Goal: Task Accomplishment & Management: Use online tool/utility

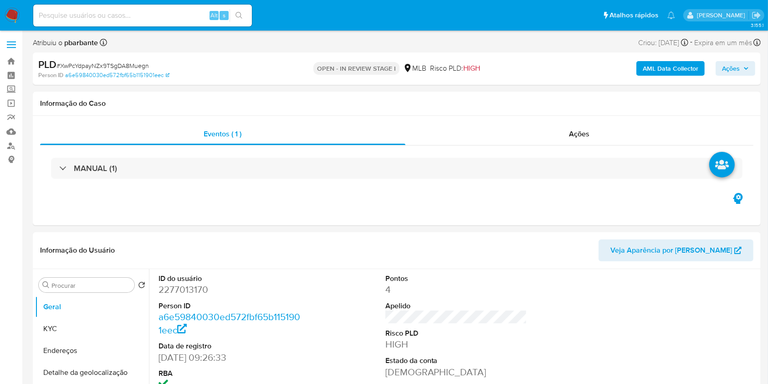
select select "10"
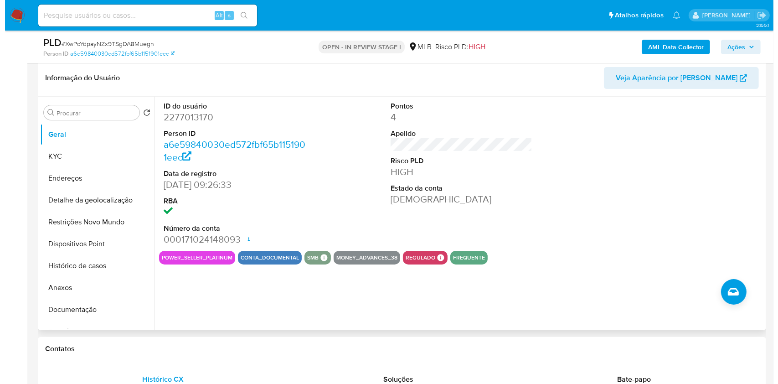
scroll to position [182, 0]
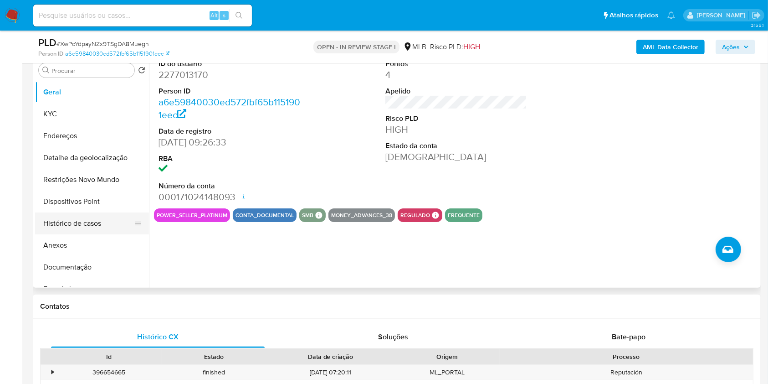
click at [103, 231] on button "Histórico de casos" at bounding box center [88, 223] width 107 height 22
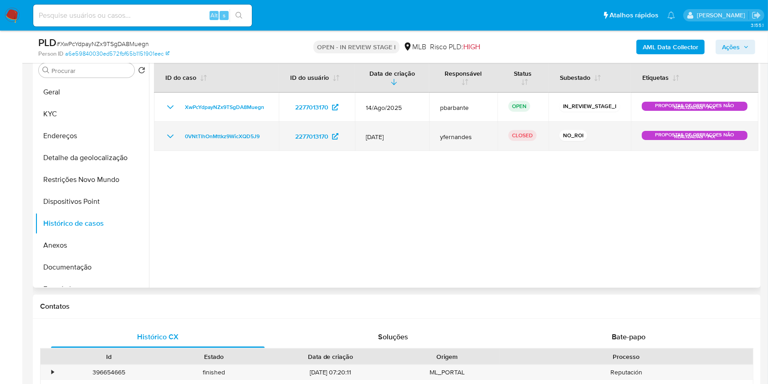
click at [166, 142] on icon "Mostrar/Ocultar" at bounding box center [170, 136] width 11 height 11
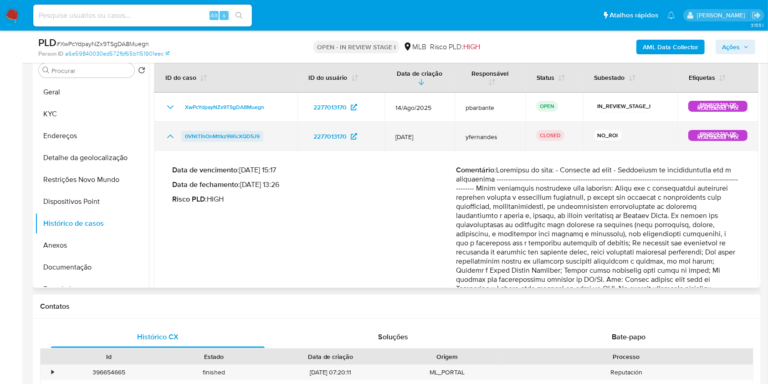
drag, startPoint x: 272, startPoint y: 149, endPoint x: 184, endPoint y: 151, distance: 88.0
click at [184, 142] on div "0VNtTlhOnMttkz9WicXQD5J9" at bounding box center [226, 136] width 122 height 11
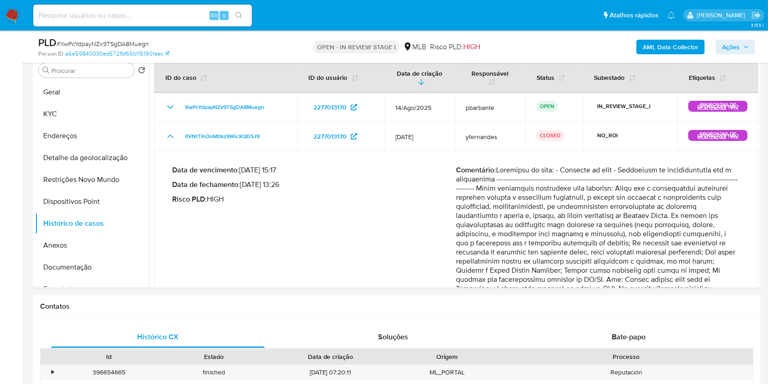
click at [744, 46] on icon "button" at bounding box center [746, 46] width 5 height 5
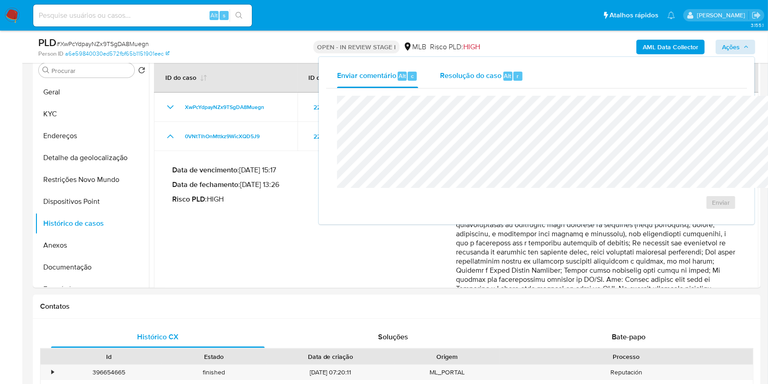
drag, startPoint x: 443, startPoint y: 67, endPoint x: 434, endPoint y: 84, distance: 19.4
click at [443, 68] on div "Resolução do caso Alt r" at bounding box center [481, 76] width 83 height 24
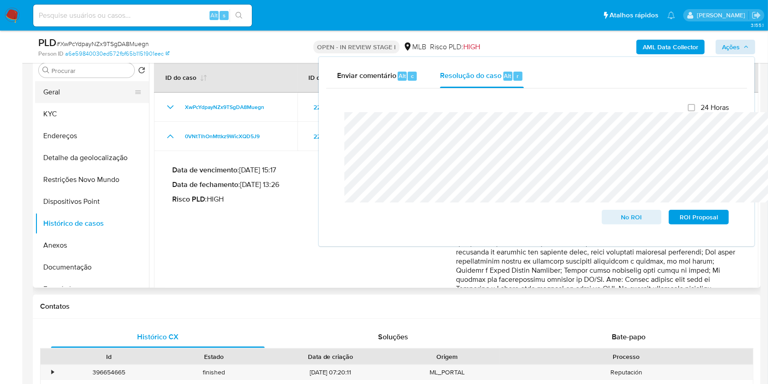
click at [111, 103] on button "Geral" at bounding box center [88, 92] width 107 height 22
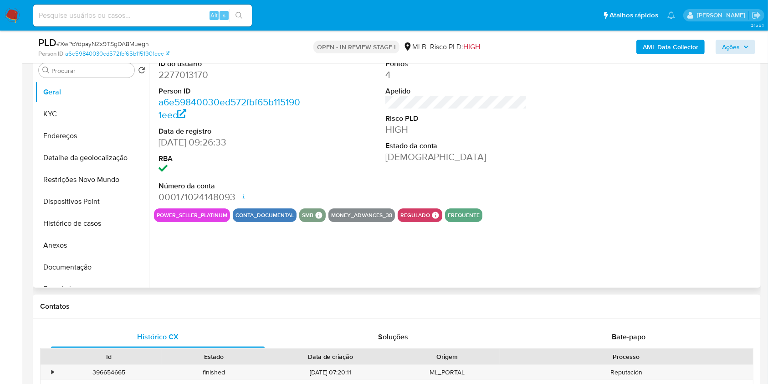
click at [191, 81] on dd "2277013170" at bounding box center [230, 74] width 142 height 13
copy dd "2277013170"
click at [91, 234] on button "Histórico de casos" at bounding box center [88, 223] width 107 height 22
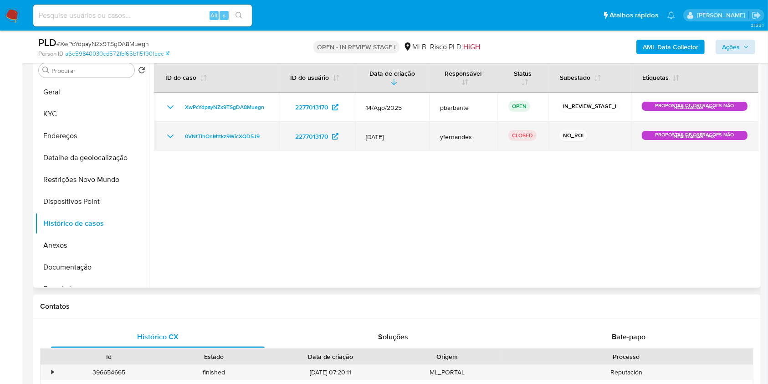
click at [227, 151] on td "0VNtTlhOnMttkz9WicXQD5J9" at bounding box center [216, 136] width 125 height 29
click at [230, 142] on span "0VNtTlhOnMttkz9WicXQD5J9" at bounding box center [222, 136] width 75 height 11
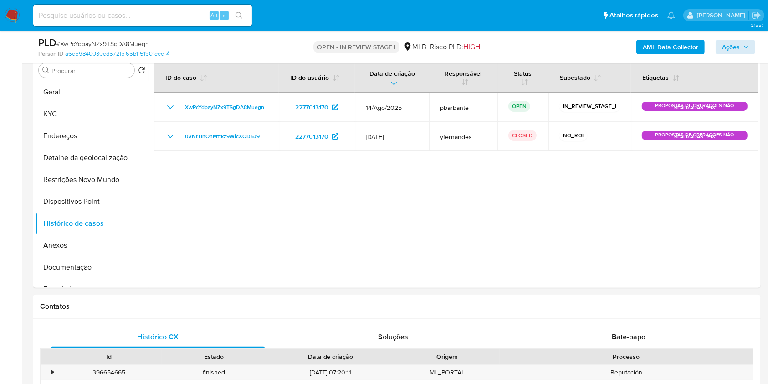
click at [677, 46] on b "AML Data Collector" at bounding box center [671, 47] width 56 height 15
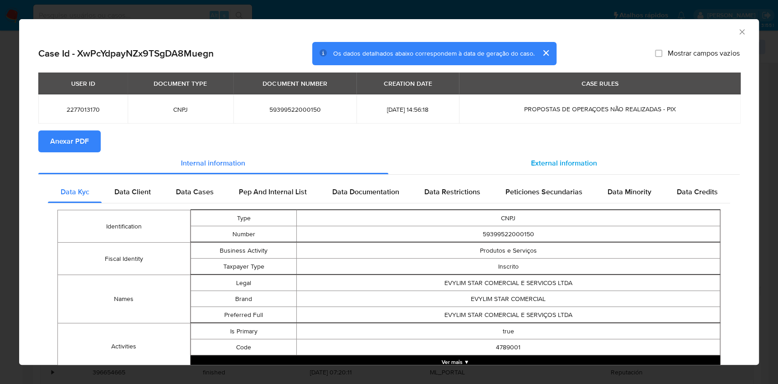
click at [603, 171] on div "External information" at bounding box center [564, 163] width 352 height 22
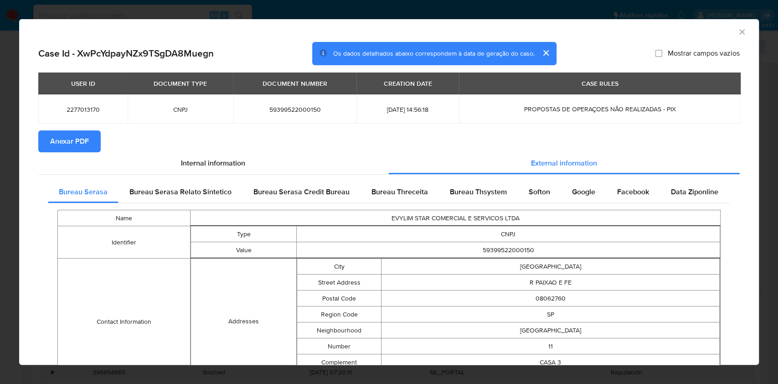
click at [66, 151] on span "Anexar PDF" at bounding box center [69, 141] width 39 height 20
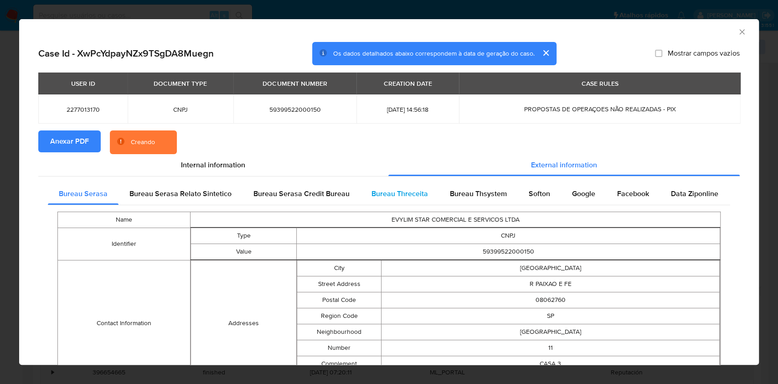
click at [396, 198] on span "Bureau Threceita" at bounding box center [399, 193] width 57 height 10
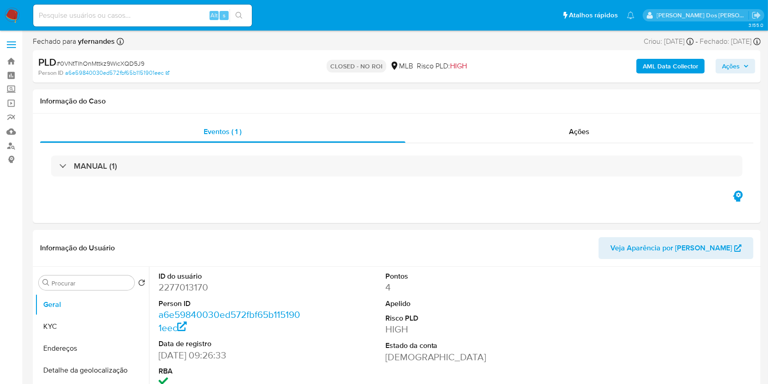
select select "10"
click at [599, 132] on div "Ações" at bounding box center [580, 132] width 348 height 22
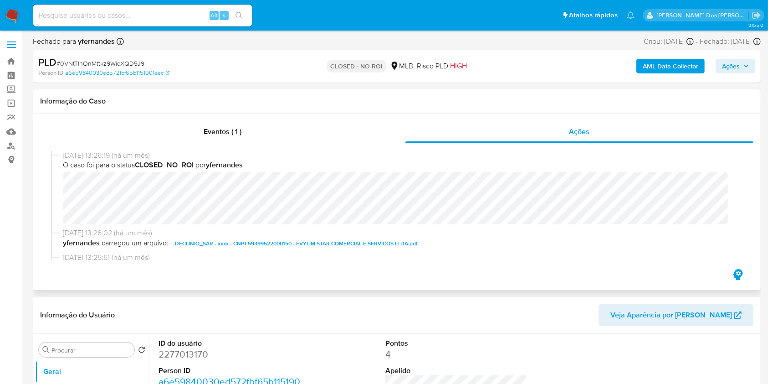
click at [279, 245] on span "DECLINIO_SAR - xxxx - CNPJ 59399522000150 - EVYLIM STAR COMERCIAL E SERVICOS LT…" at bounding box center [296, 243] width 243 height 11
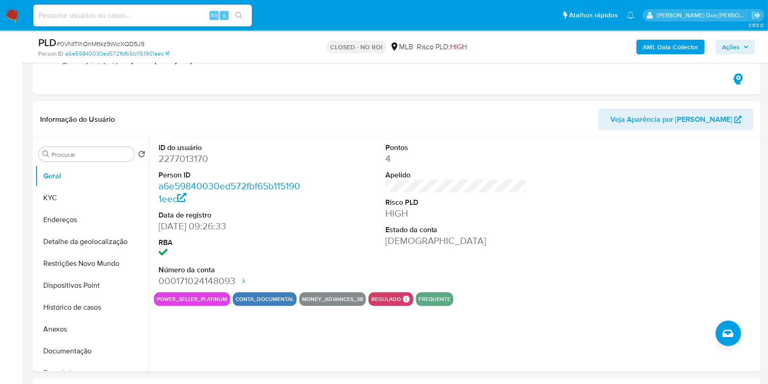
scroll to position [182, 0]
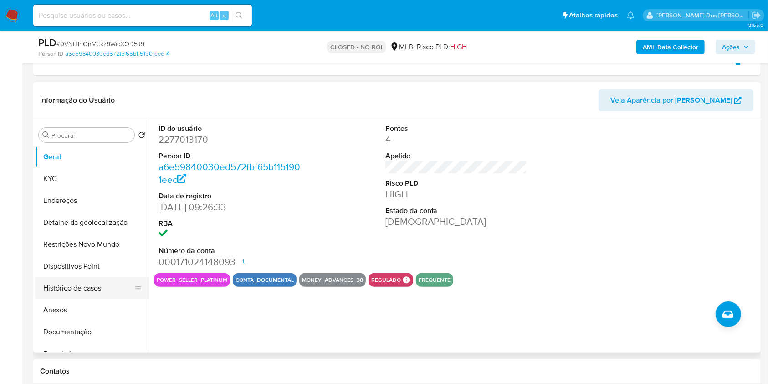
click at [120, 299] on button "Histórico de casos" at bounding box center [88, 288] width 107 height 22
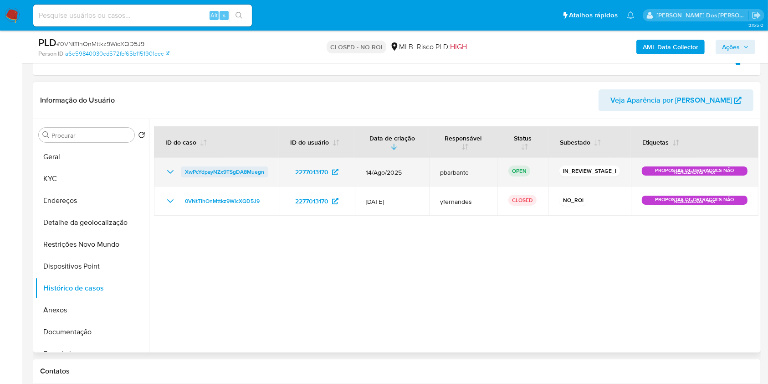
click at [224, 177] on span "XwPcYdpayNZx9TSgDA8Muegn" at bounding box center [224, 171] width 79 height 11
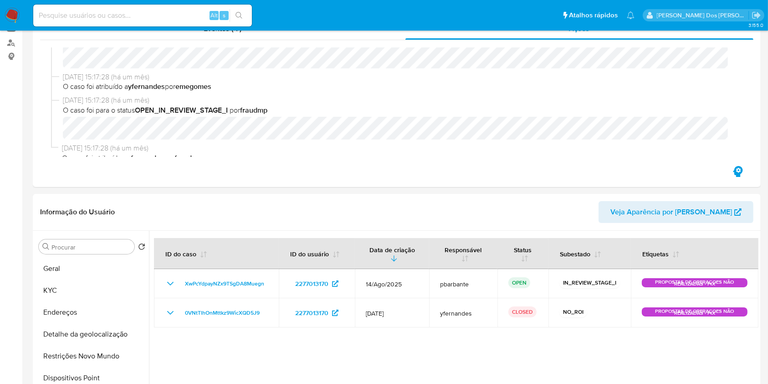
scroll to position [0, 0]
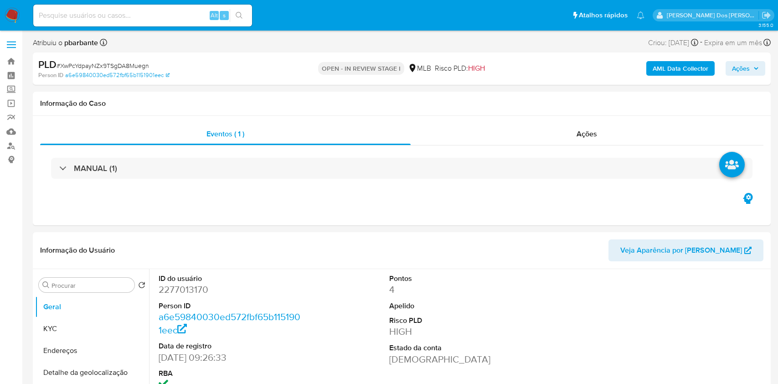
select select "10"
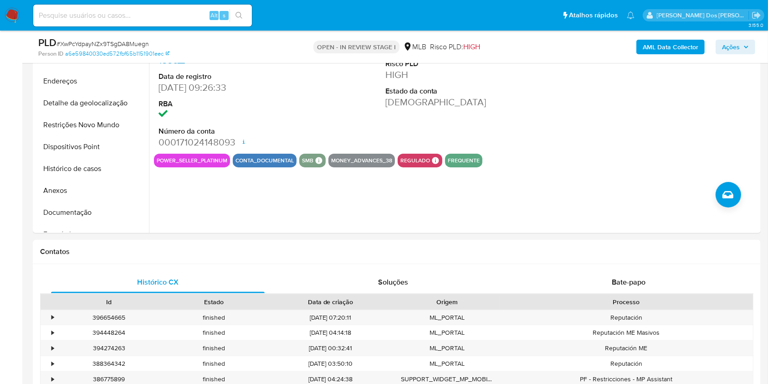
scroll to position [243, 0]
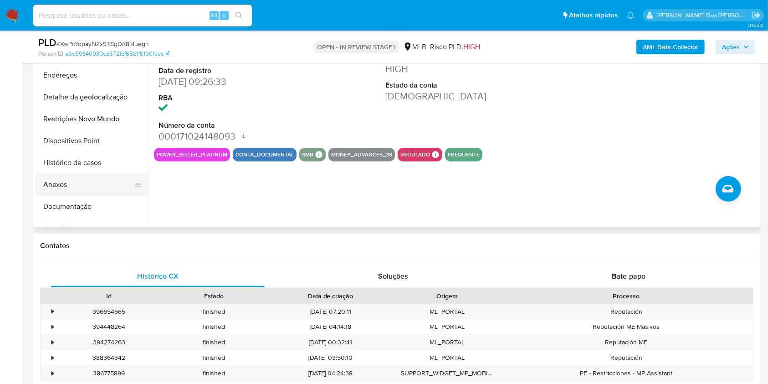
click at [83, 196] on button "Anexos" at bounding box center [88, 185] width 107 height 22
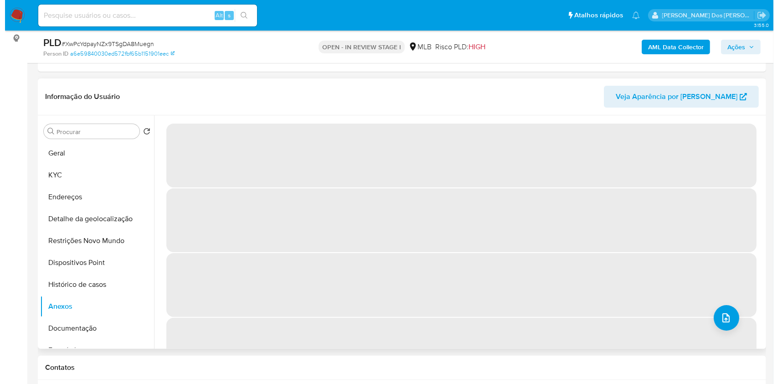
scroll to position [182, 0]
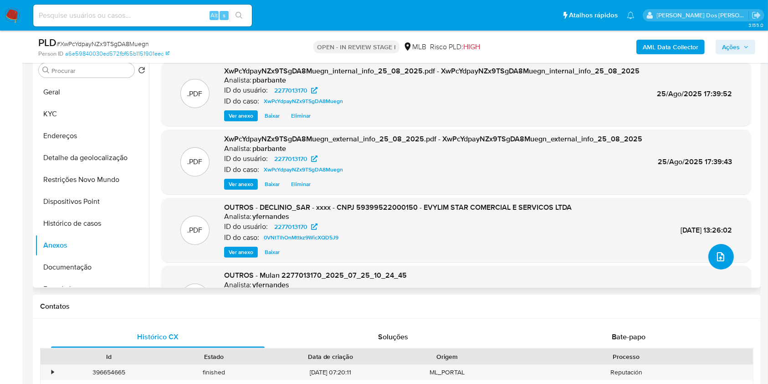
click at [716, 269] on button "upload-file" at bounding box center [722, 257] width 26 height 26
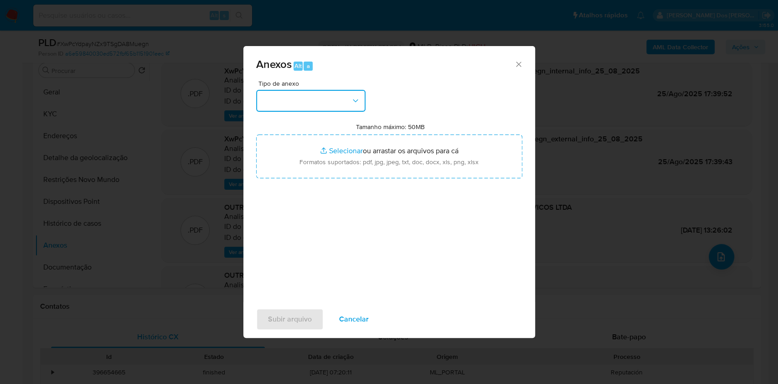
click at [341, 90] on button "button" at bounding box center [310, 101] width 109 height 22
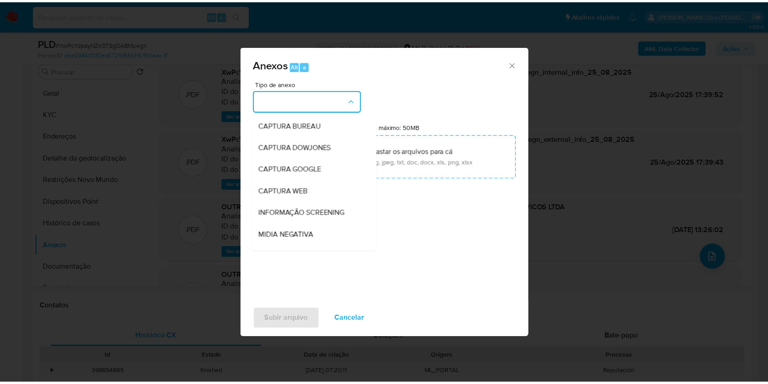
scroll to position [113, 0]
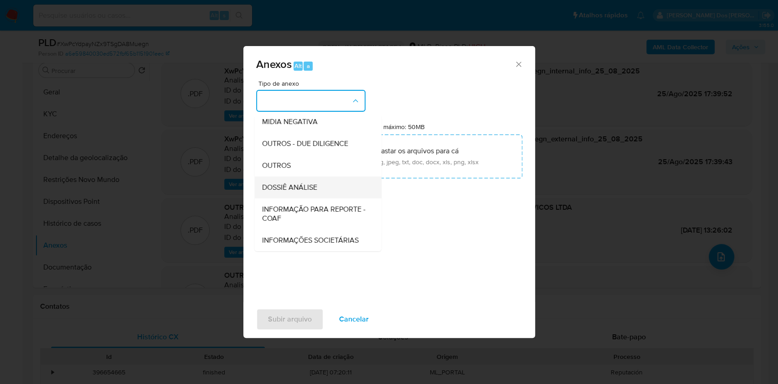
click at [298, 183] on span "DOSSIÊ ANÁLISE" at bounding box center [289, 187] width 55 height 9
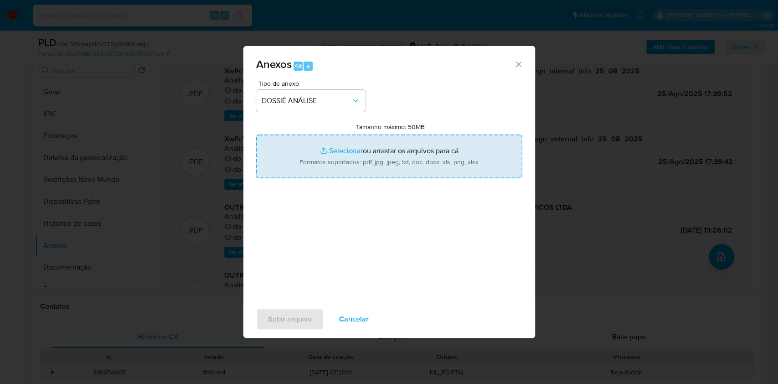
type input "C:\fakepath\Mulan 1338459065_2025_08_21_12_35_38.xlsx"
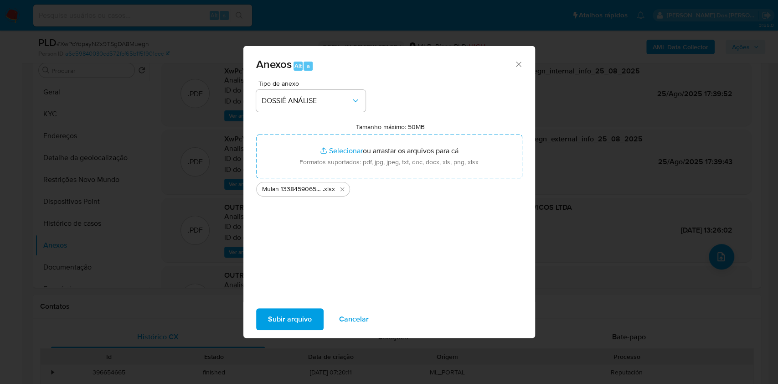
click at [268, 324] on span "Subir arquivo" at bounding box center [290, 319] width 44 height 20
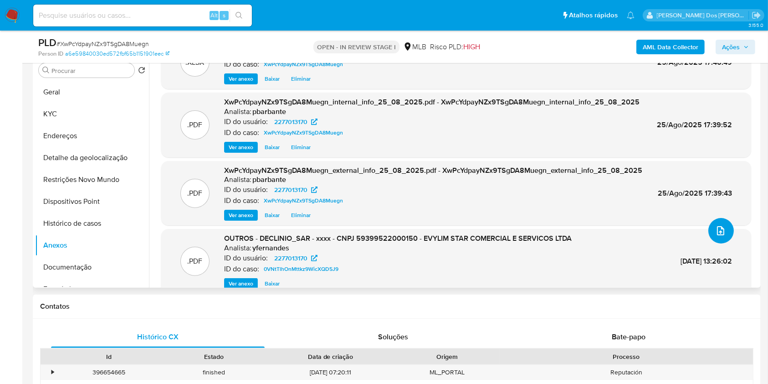
scroll to position [40, 0]
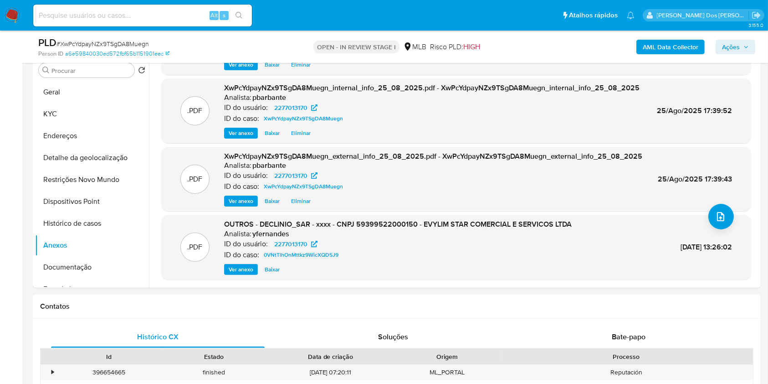
click at [735, 50] on span "Ações" at bounding box center [731, 47] width 18 height 15
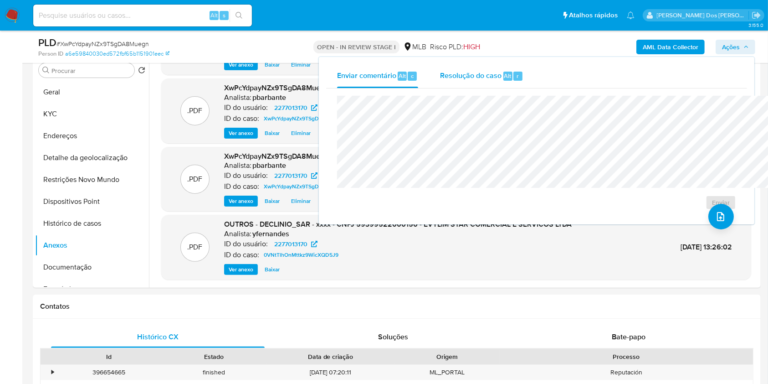
click at [440, 75] on span "Resolução do caso" at bounding box center [471, 75] width 62 height 10
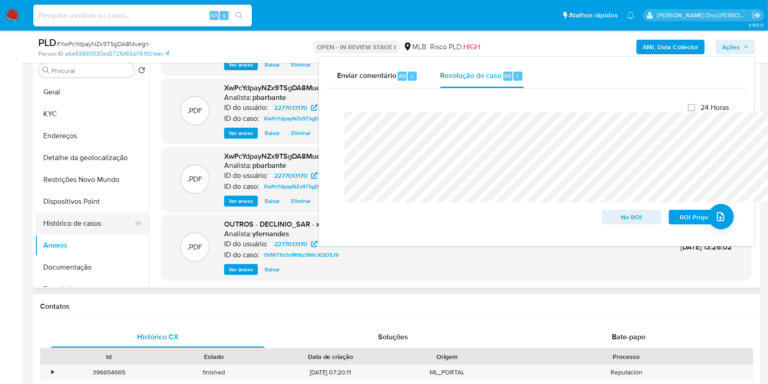
click at [100, 228] on button "Histórico de casos" at bounding box center [88, 223] width 107 height 22
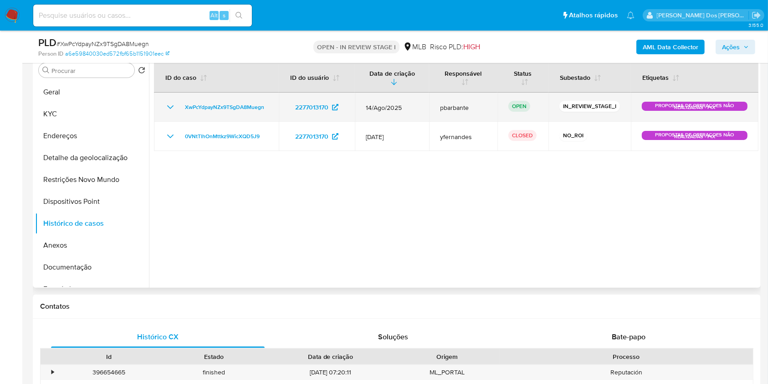
drag, startPoint x: 277, startPoint y: 155, endPoint x: 239, endPoint y: 130, distance: 45.6
click at [179, 151] on td "0VNtTlhOnMttkz9WicXQD5J9" at bounding box center [216, 136] width 125 height 29
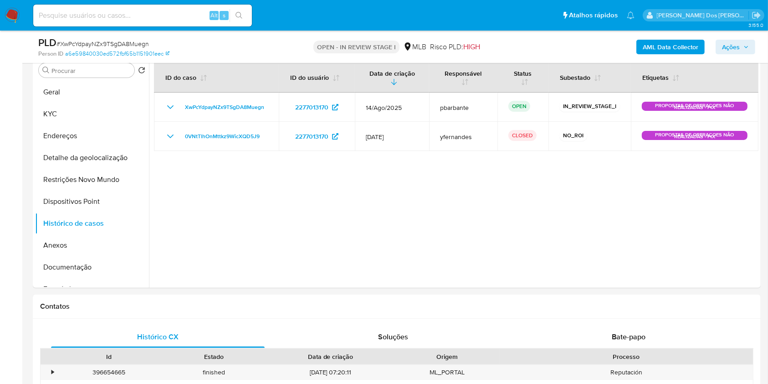
click at [744, 42] on span "Ações" at bounding box center [735, 47] width 27 height 13
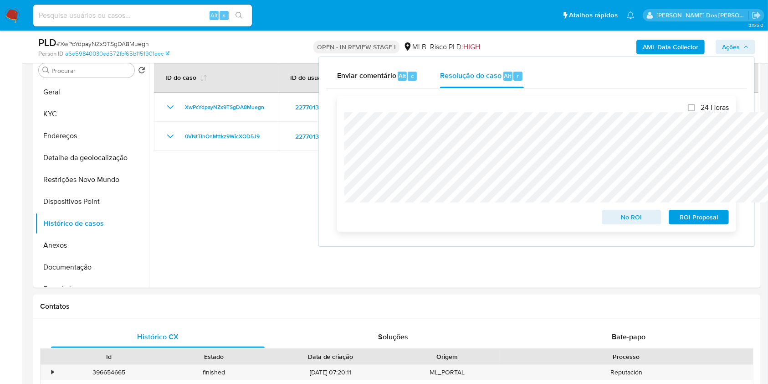
click at [618, 223] on span "No ROI" at bounding box center [631, 217] width 47 height 13
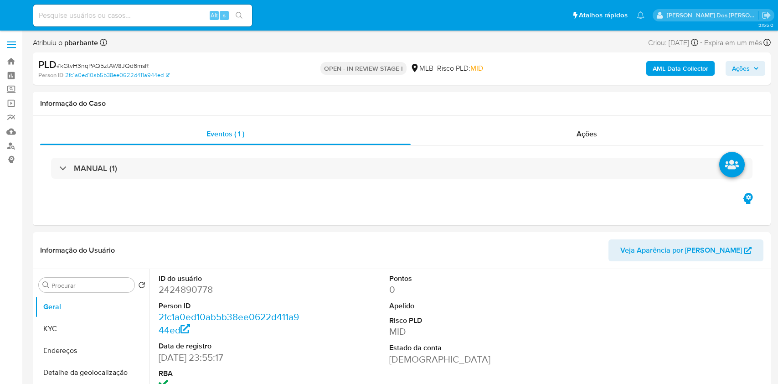
select select "10"
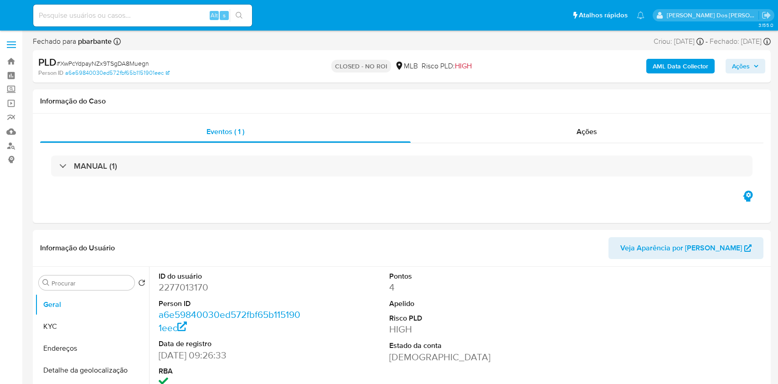
select select "10"
